Goal: Information Seeking & Learning: Learn about a topic

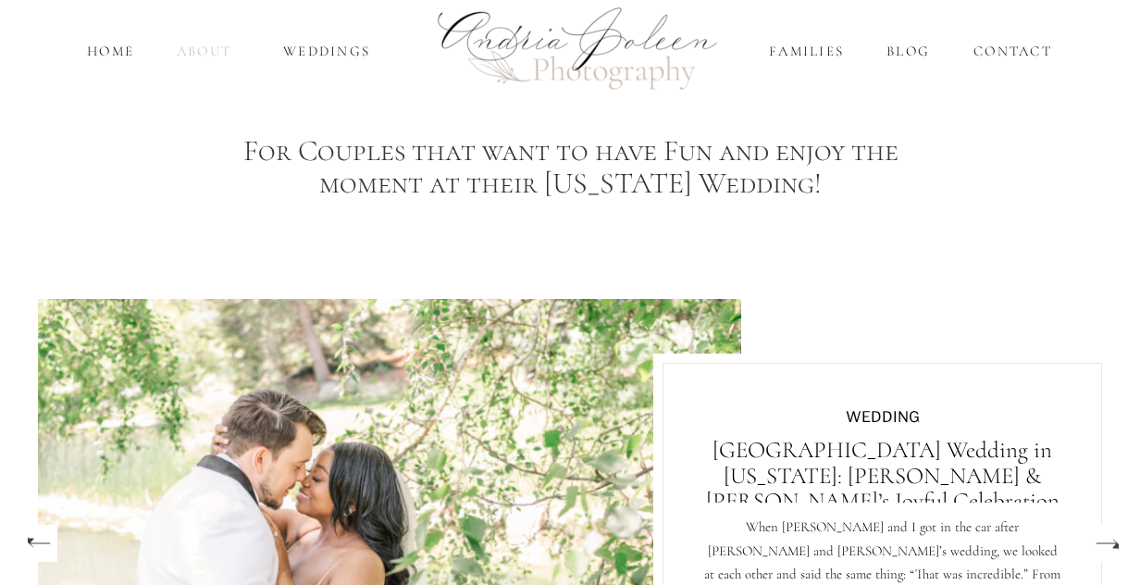
click at [193, 51] on nav "About" at bounding box center [204, 51] width 64 height 21
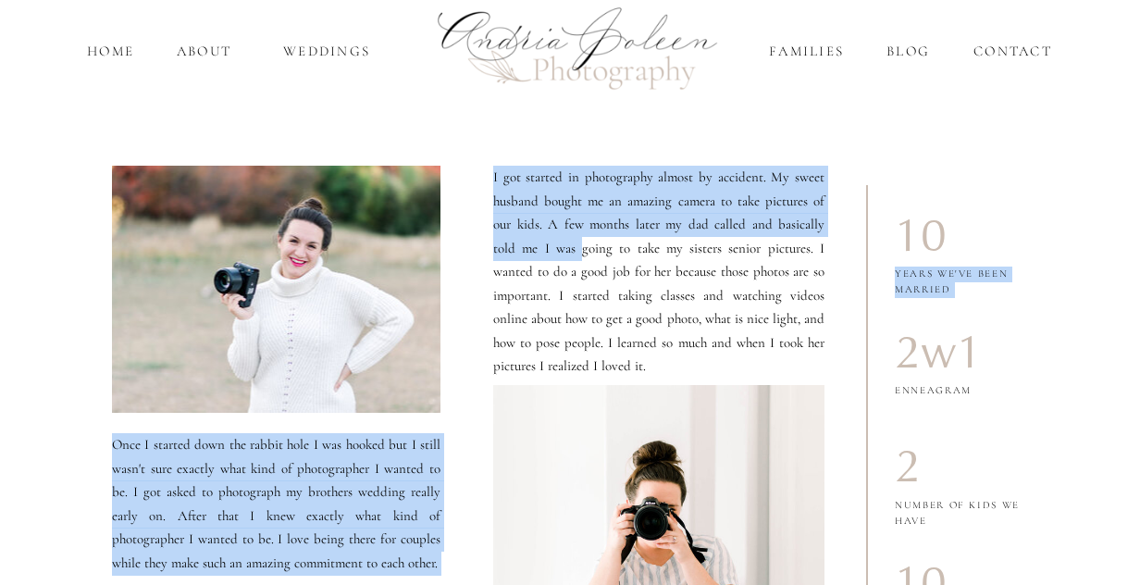
drag, startPoint x: 592, startPoint y: 367, endPoint x: 544, endPoint y: 244, distance: 132.1
click at [544, 244] on p "I got started in photography almost by accident. My sweet husband bought me an …" at bounding box center [658, 259] width 331 height 186
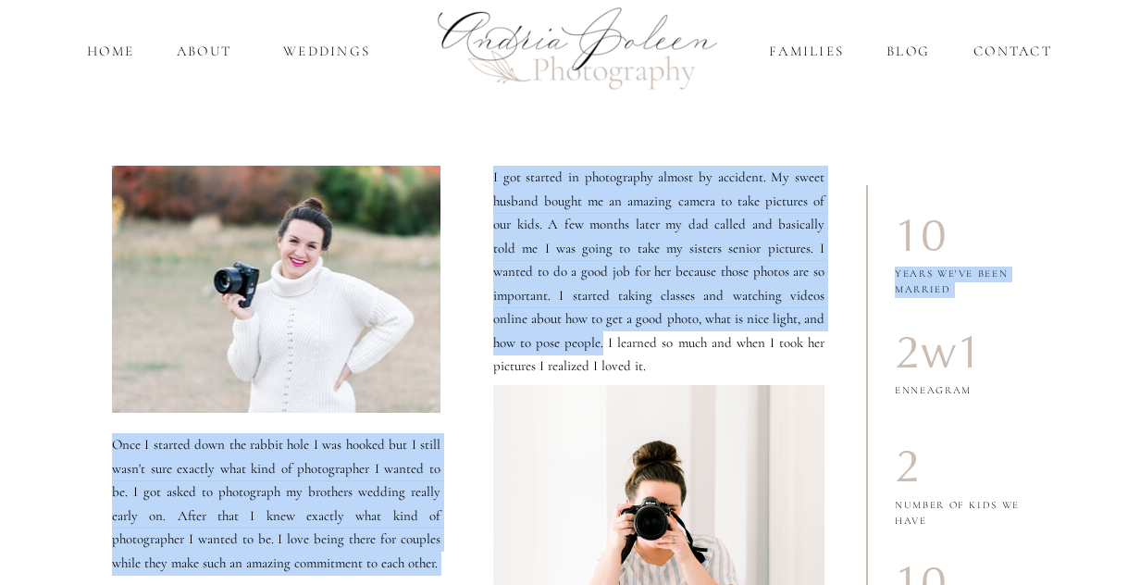
drag, startPoint x: 533, startPoint y: 343, endPoint x: 536, endPoint y: 177, distance: 166.6
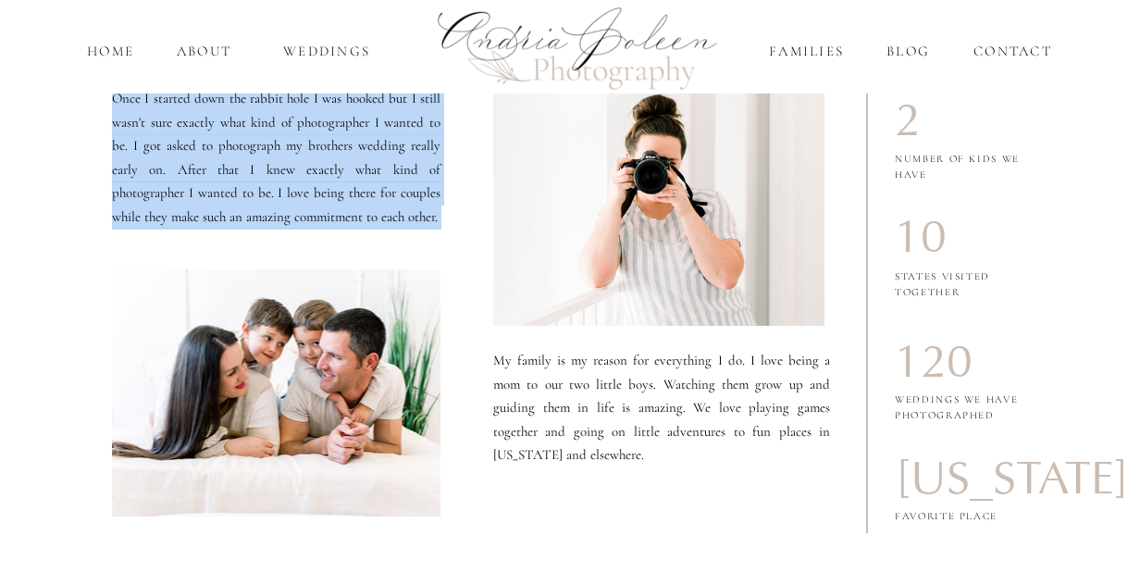
click at [564, 253] on div at bounding box center [658, 182] width 331 height 287
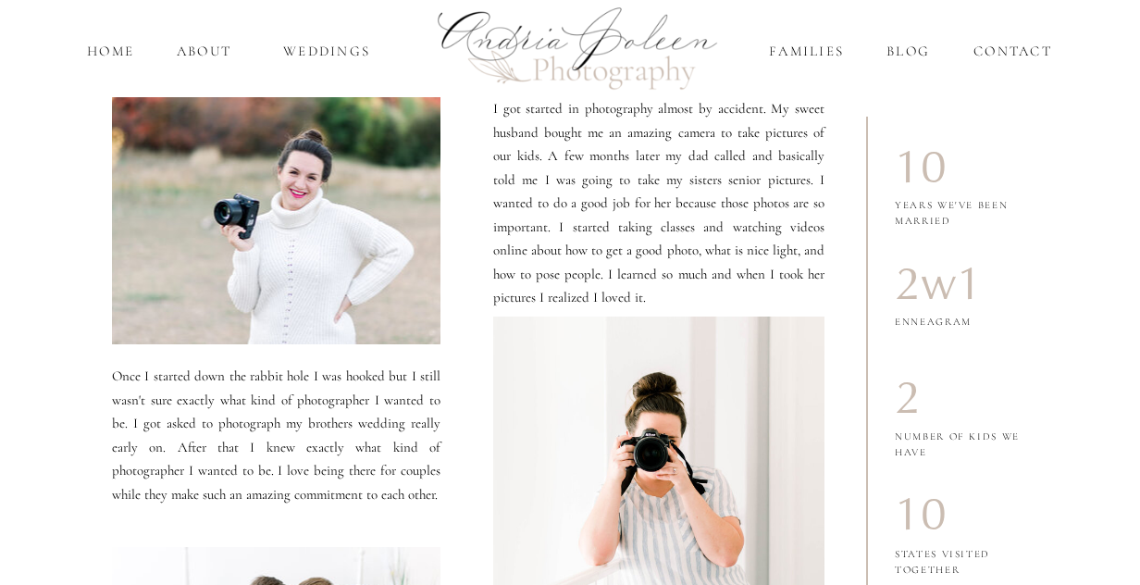
scroll to position [69, 0]
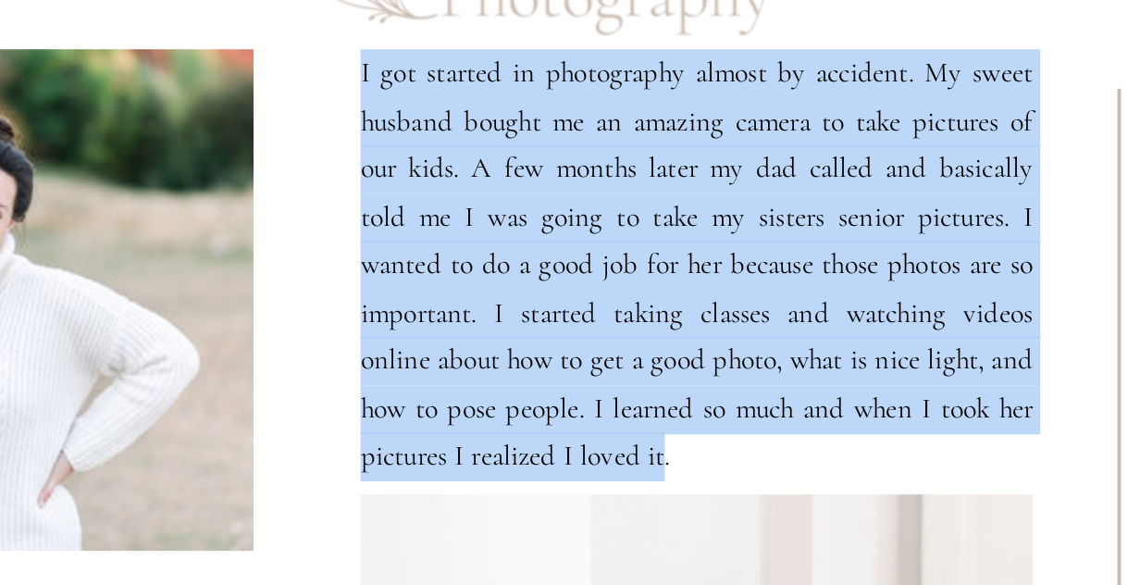
drag, startPoint x: 588, startPoint y: 299, endPoint x: 517, endPoint y: 148, distance: 166.4
copy div "Home About Weddings Families Blog Contact Navigate X years we've been married O…"
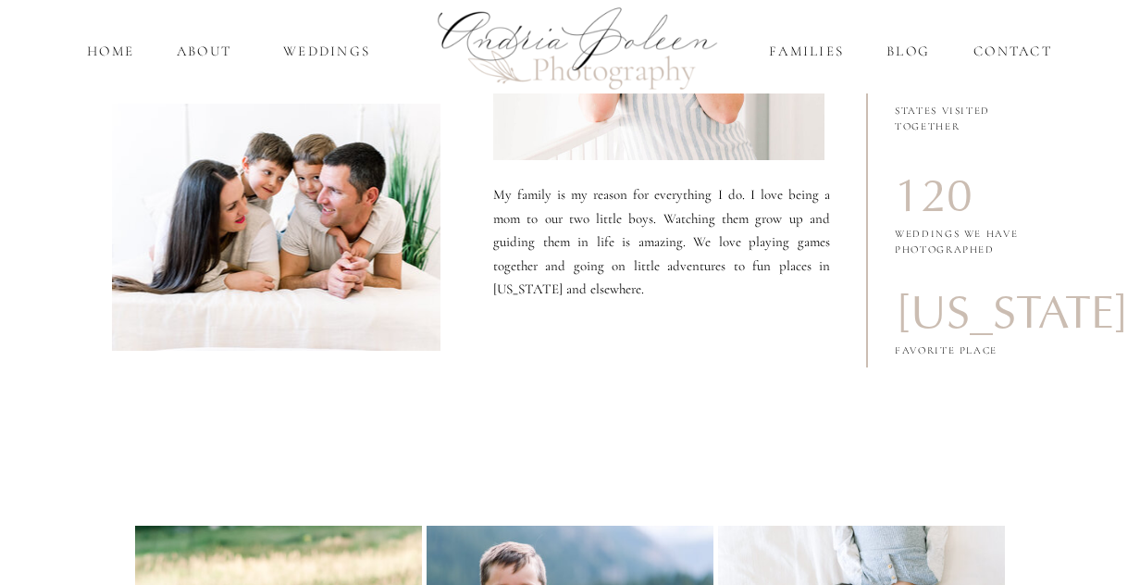
scroll to position [497, 0]
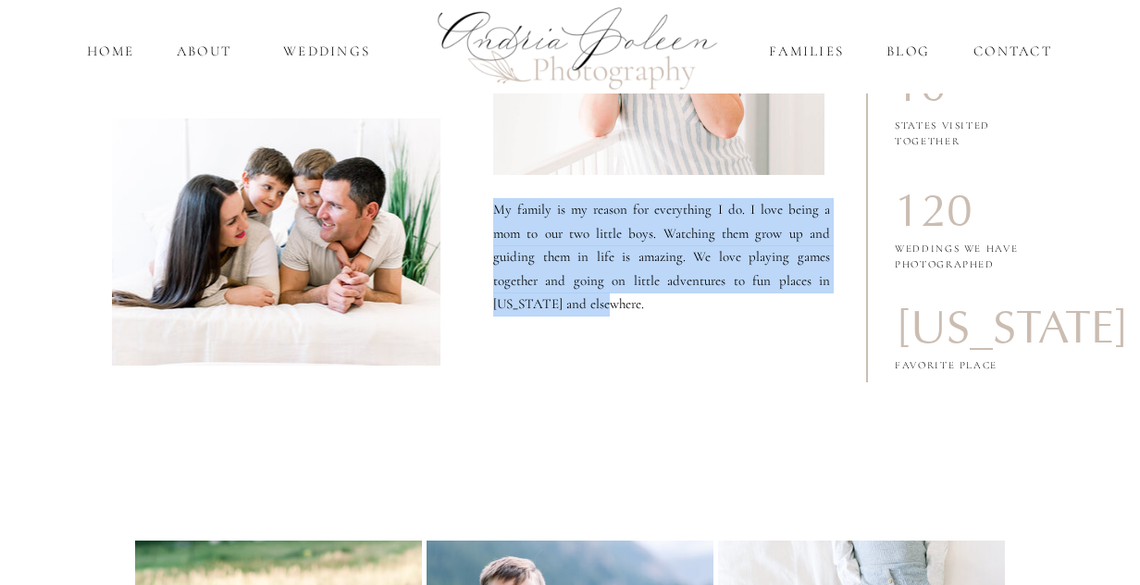
drag, startPoint x: 572, startPoint y: 305, endPoint x: 496, endPoint y: 214, distance: 118.9
click at [496, 214] on p "My family is my reason for everything I do. I love being a mom to our two littl…" at bounding box center [661, 269] width 337 height 143
copy p "My family is my reason for everything I do. I love being a mom to our two littl…"
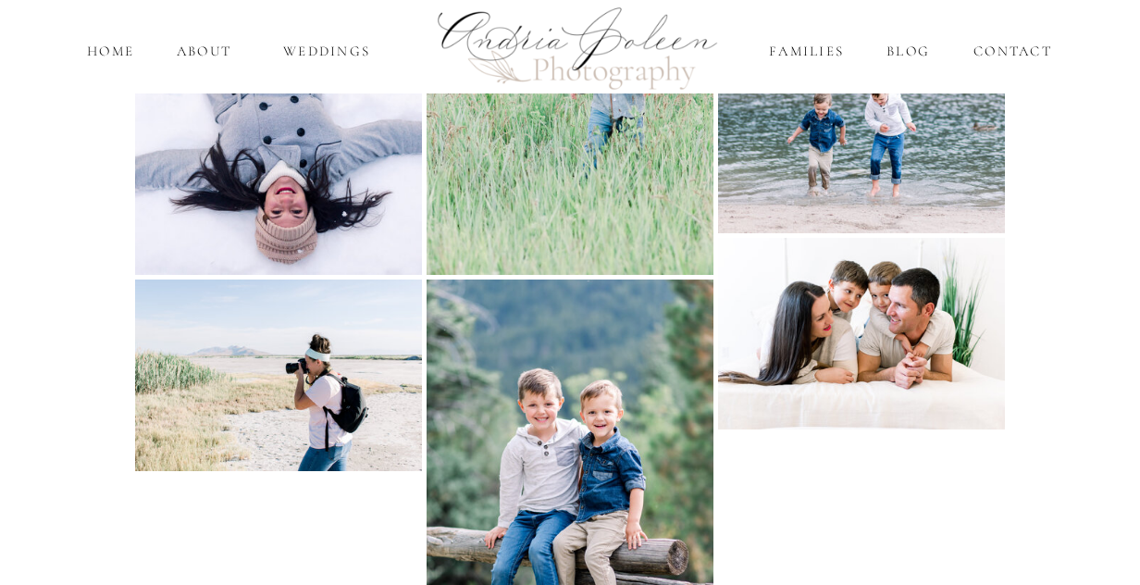
scroll to position [1383, 0]
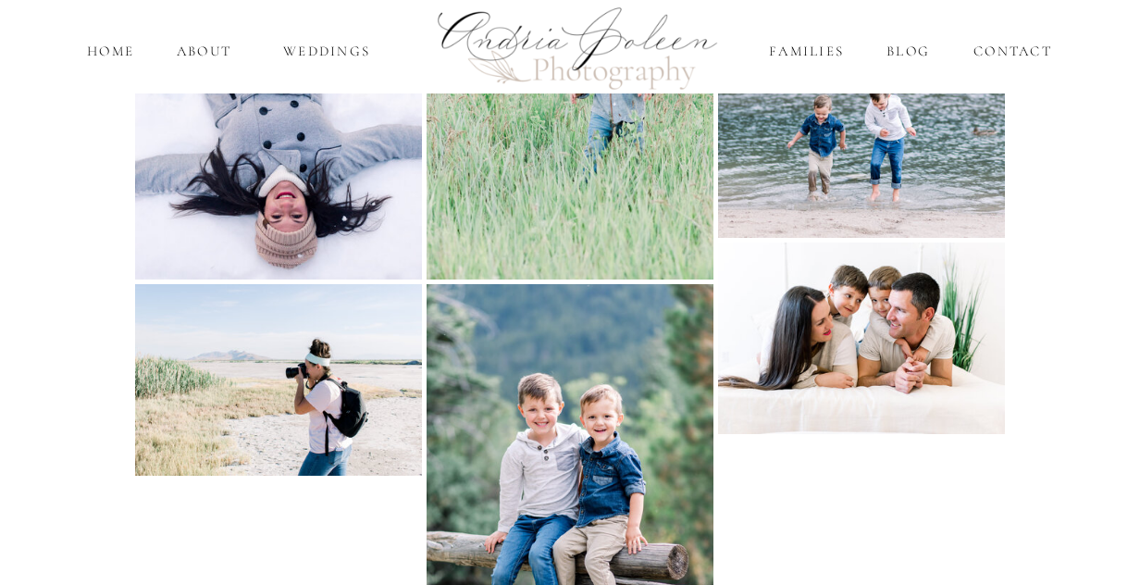
click at [922, 328] on img at bounding box center [861, 338] width 287 height 192
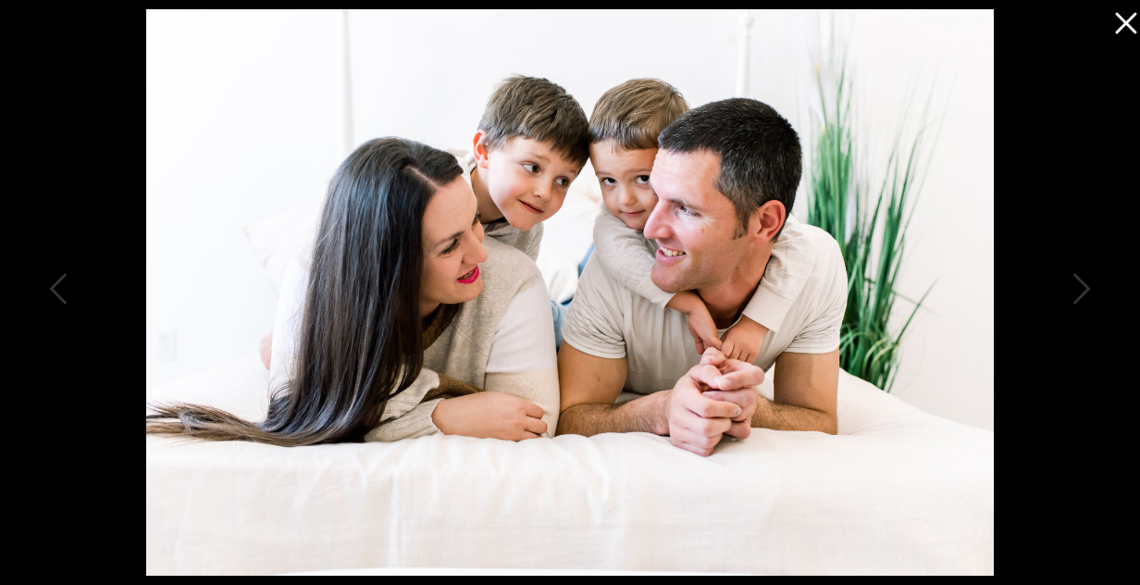
click at [1122, 21] on icon at bounding box center [1121, 18] width 37 height 37
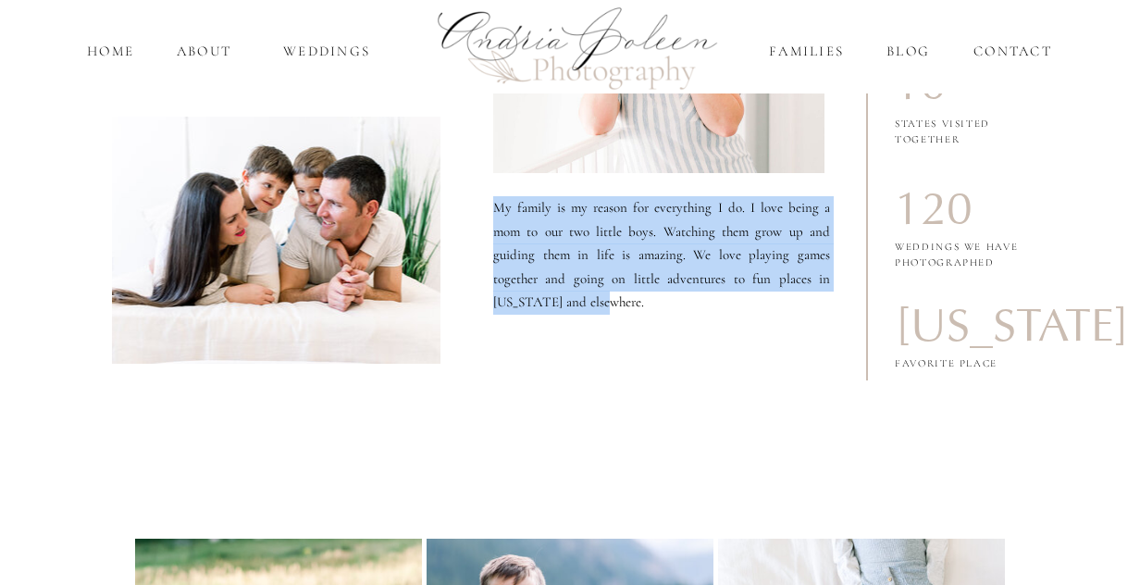
scroll to position [496, 0]
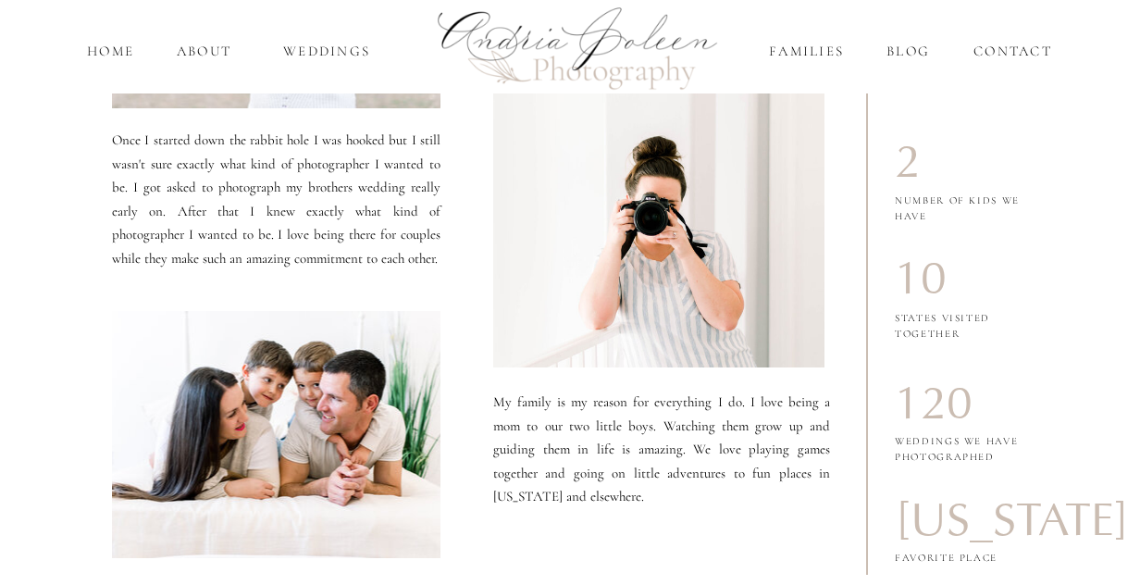
scroll to position [305, 0]
click at [347, 49] on nav "Weddings" at bounding box center [326, 51] width 109 height 21
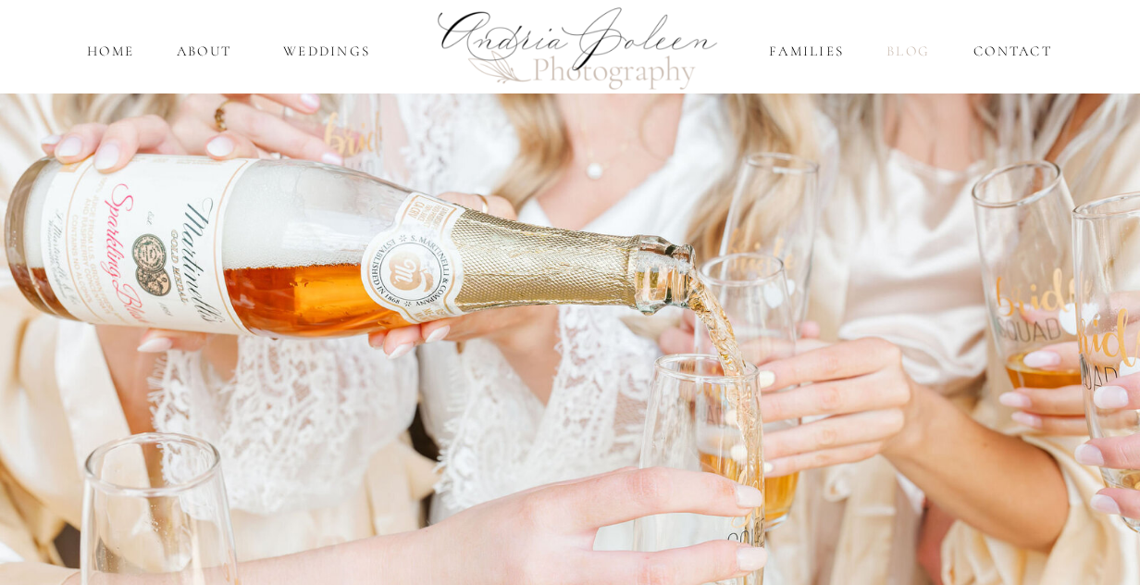
click at [908, 53] on nav "Blog" at bounding box center [908, 51] width 51 height 21
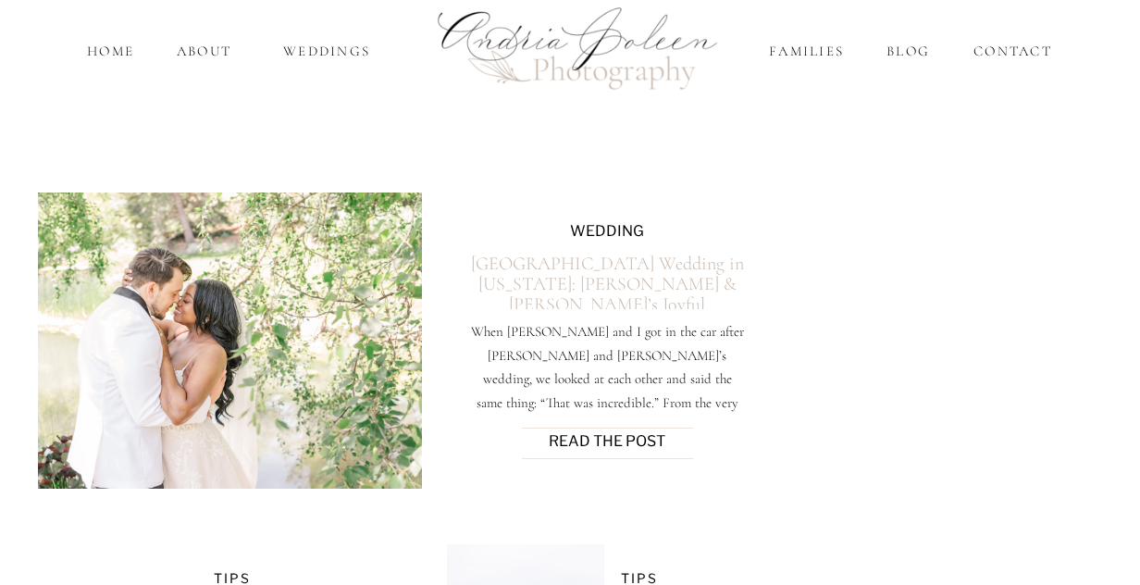
scroll to position [703, 0]
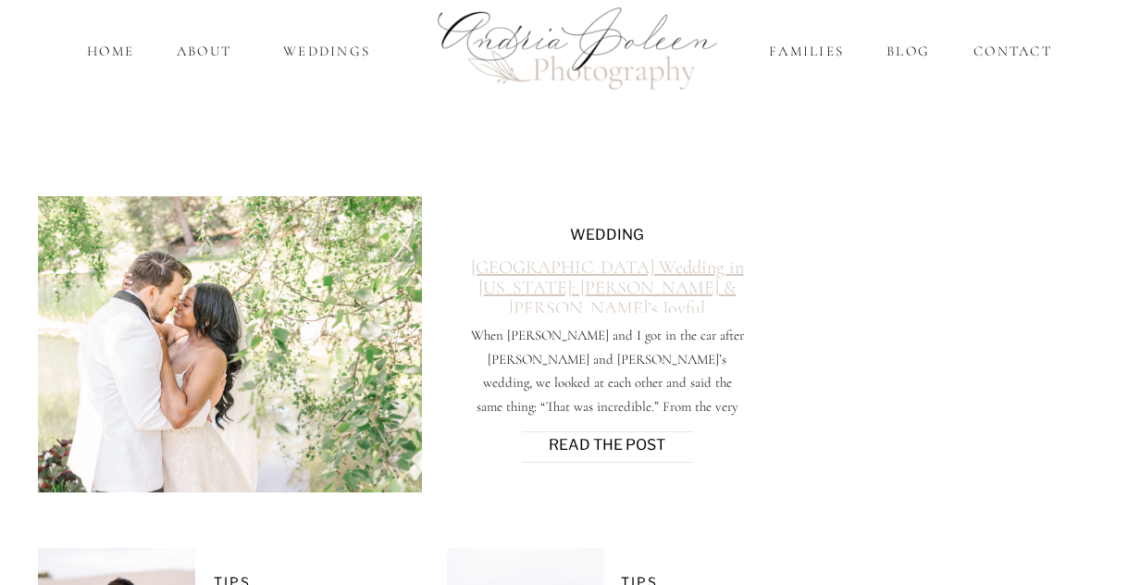
click at [624, 267] on link "[GEOGRAPHIC_DATA] Wedding in [US_STATE]: [PERSON_NAME] & [PERSON_NAME]’s Joyful…" at bounding box center [607, 297] width 273 height 83
